Goal: Task Accomplishment & Management: Use online tool/utility

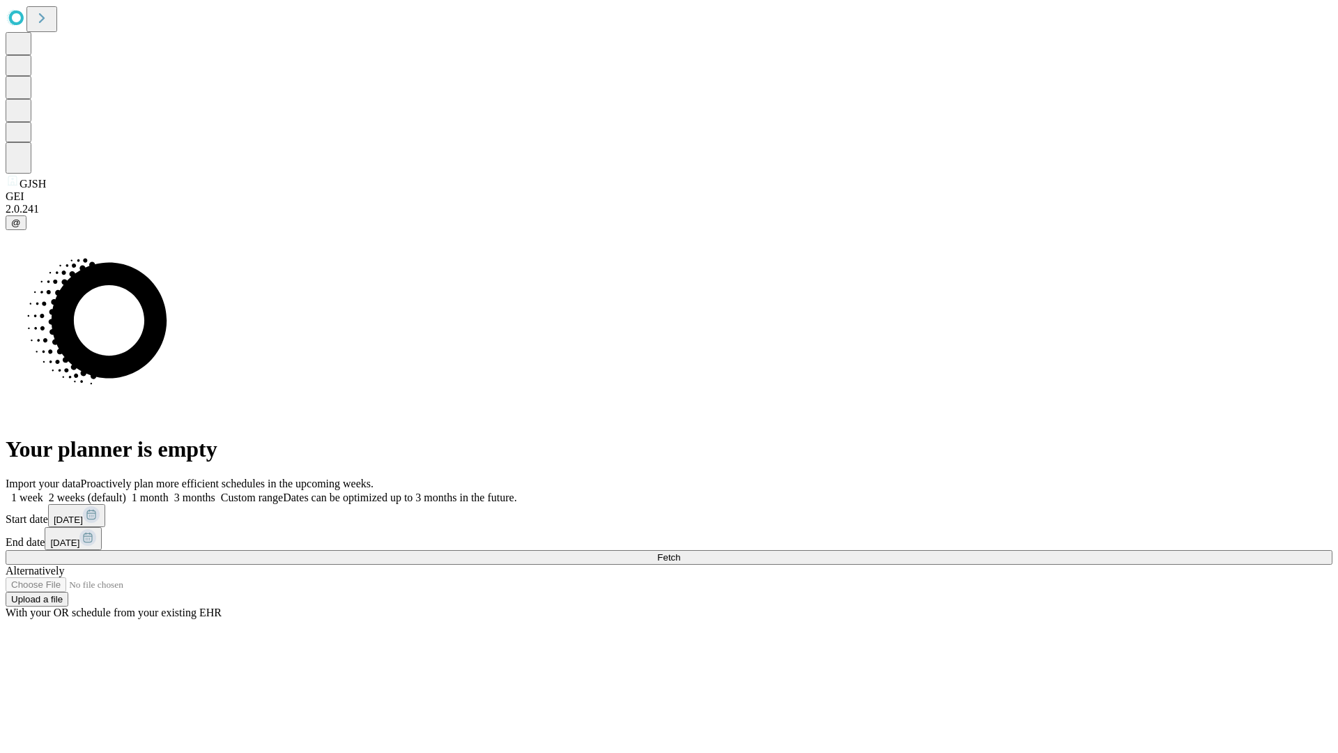
click at [680, 552] on span "Fetch" at bounding box center [668, 557] width 23 height 10
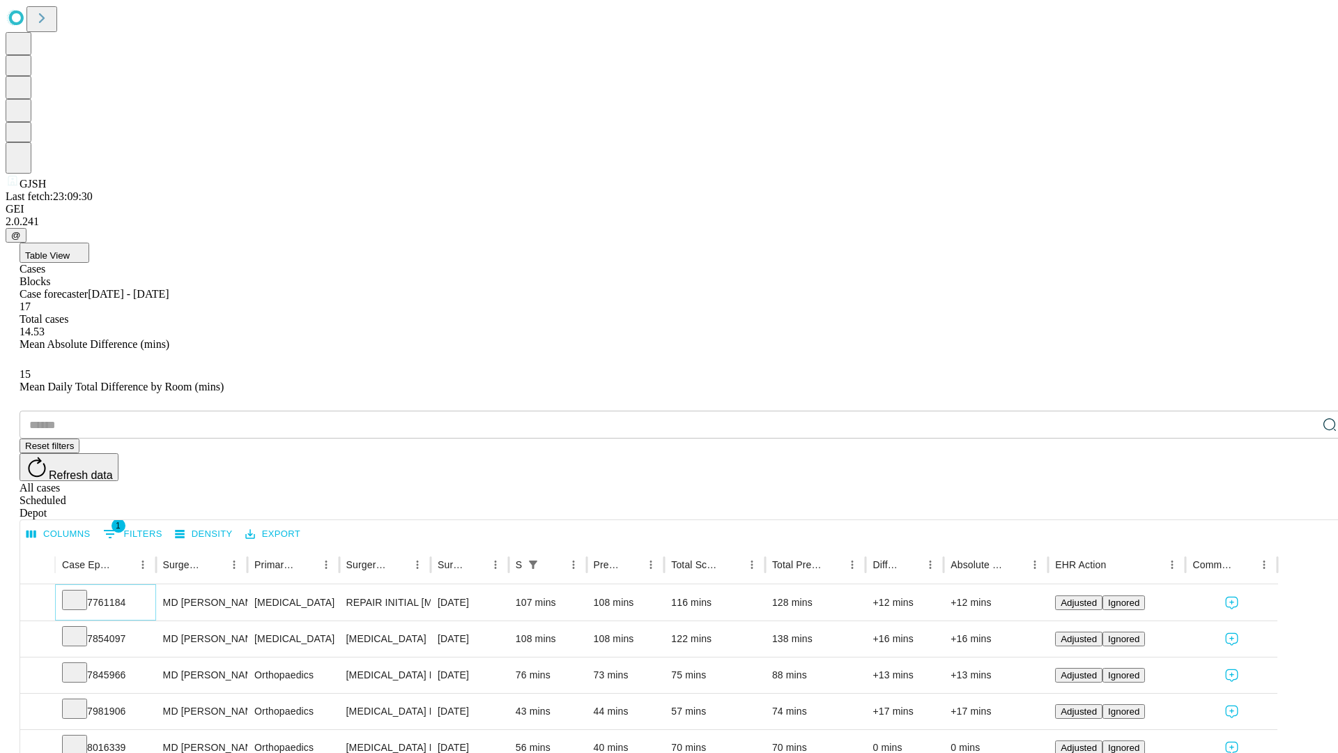
click at [82, 592] on icon at bounding box center [75, 599] width 14 height 14
